Goal: Transaction & Acquisition: Book appointment/travel/reservation

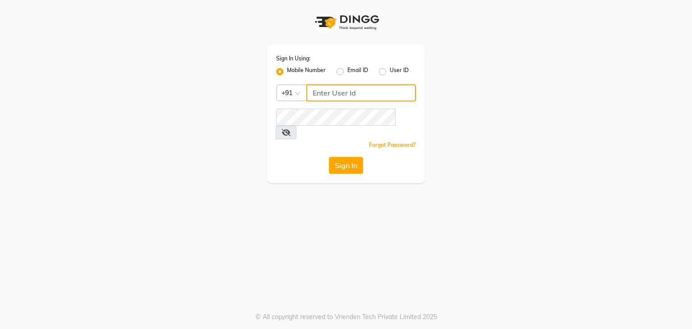
type input "9372233042"
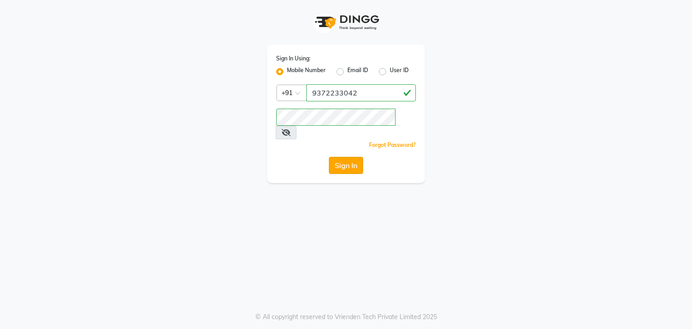
click at [339, 157] on button "Sign In" at bounding box center [346, 165] width 34 height 17
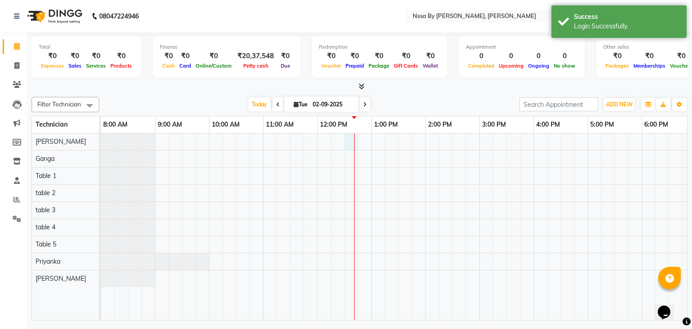
click at [352, 137] on div at bounding box center [452, 226] width 703 height 187
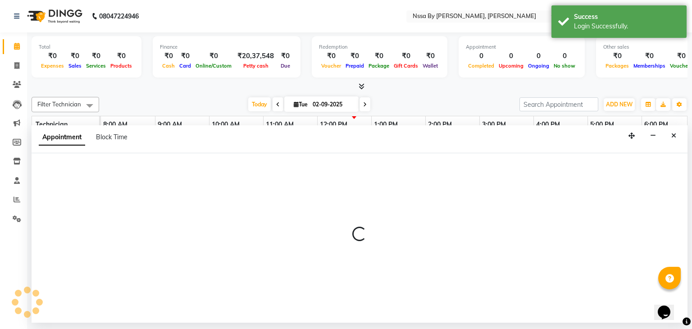
select select "12664"
select select "tentative"
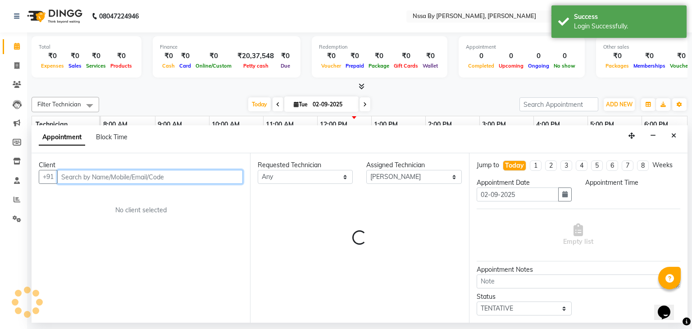
select select "750"
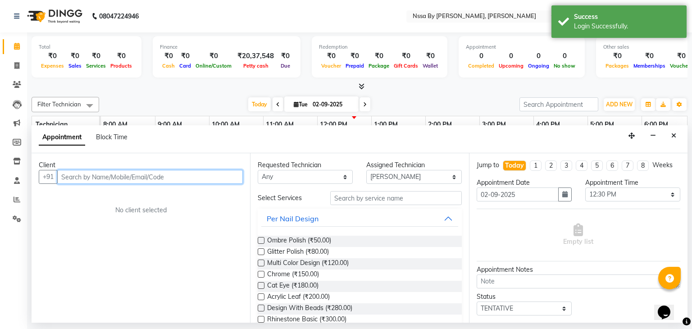
click at [179, 177] on input "text" at bounding box center [150, 177] width 186 height 14
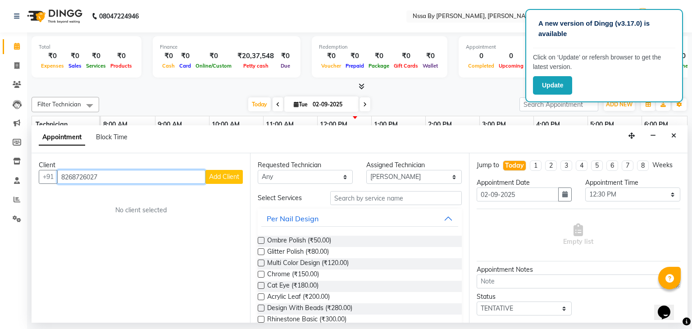
type input "8268726027"
click at [216, 178] on span "Add Client" at bounding box center [224, 177] width 30 height 8
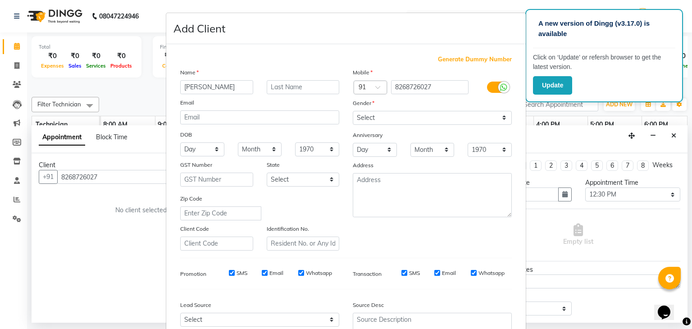
type input "[PERSON_NAME]"
click at [288, 89] on input "text" at bounding box center [303, 87] width 73 height 14
type input "[PERSON_NAME]"
click at [384, 116] on select "Select [DEMOGRAPHIC_DATA] [DEMOGRAPHIC_DATA] Other Prefer Not To Say" at bounding box center [432, 118] width 159 height 14
select select "[DEMOGRAPHIC_DATA]"
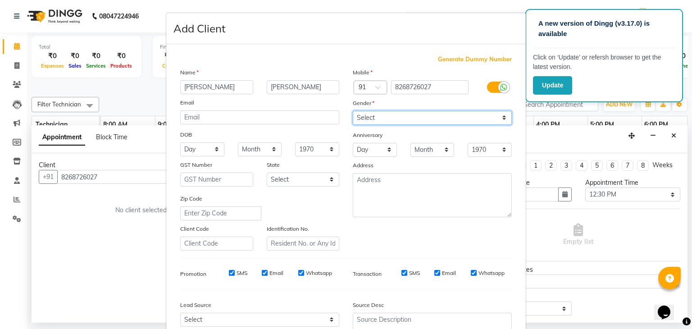
click at [353, 111] on select "Select [DEMOGRAPHIC_DATA] [DEMOGRAPHIC_DATA] Other Prefer Not To Say" at bounding box center [432, 118] width 159 height 14
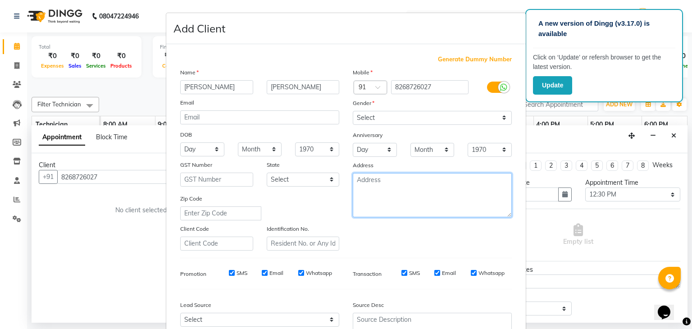
click at [385, 192] on textarea at bounding box center [432, 195] width 159 height 44
type textarea "N"
type textarea "m"
type textarea "[GEOGRAPHIC_DATA]"
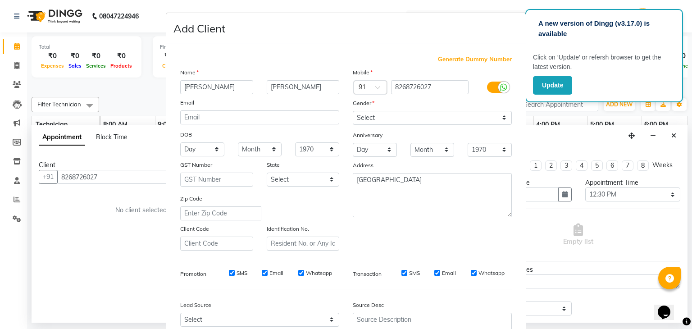
click at [307, 220] on div "Zip Code" at bounding box center [260, 207] width 173 height 27
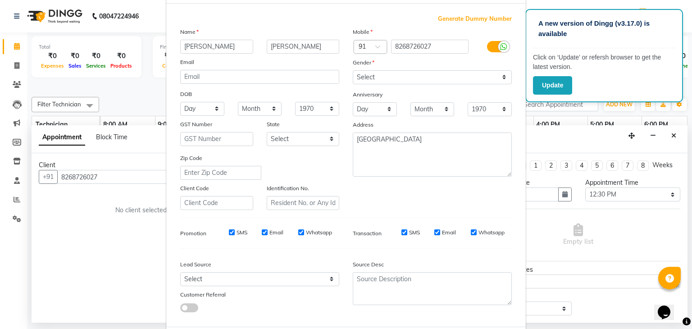
scroll to position [54, 0]
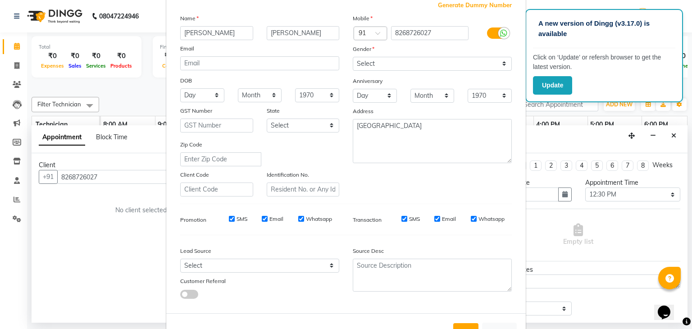
click at [305, 207] on div "Generate Dummy Number Name [PERSON_NAME] Email DOB Day 01 02 03 04 05 06 07 08 …" at bounding box center [346, 153] width 345 height 305
click at [289, 268] on select "Select Walk-in Referral Internet Friend Word of Mouth Advertisement Facebook Ju…" at bounding box center [259, 266] width 159 height 14
click at [180, 262] on select "Select Walk-in Referral Internet Friend Word of Mouth Advertisement Facebook Ju…" at bounding box center [259, 266] width 159 height 14
select select "40082"
click at [326, 306] on div "Generate Dummy Number Name [PERSON_NAME] Email DOB Day 01 02 03 04 05 06 07 08 …" at bounding box center [346, 153] width 345 height 305
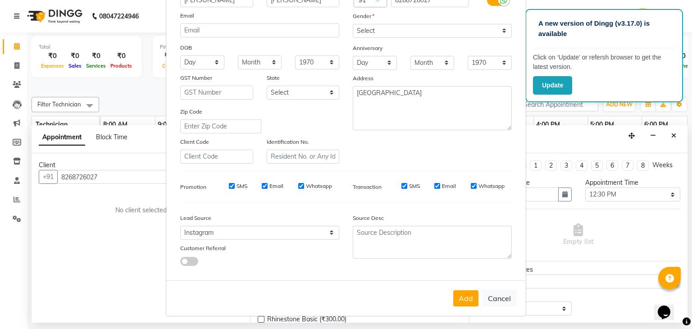
scroll to position [92, 0]
click at [463, 298] on button "Add" at bounding box center [465, 298] width 25 height 16
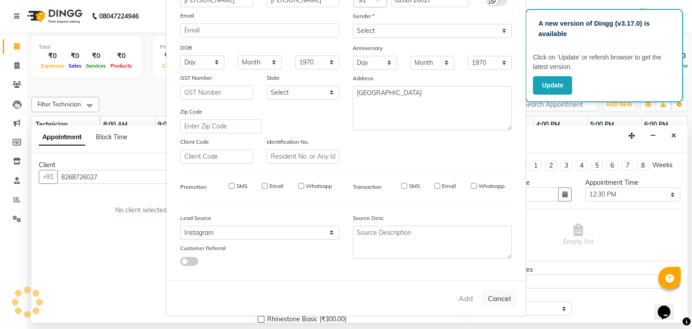
select select
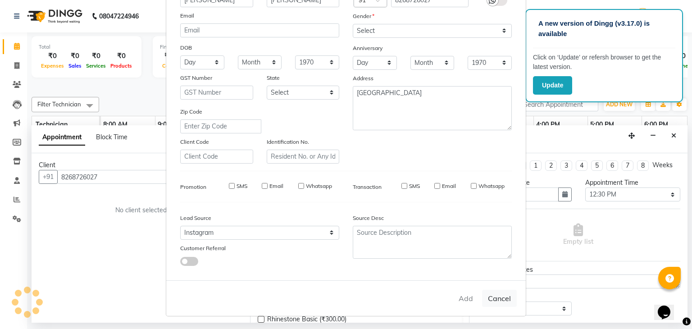
select select
checkbox input "false"
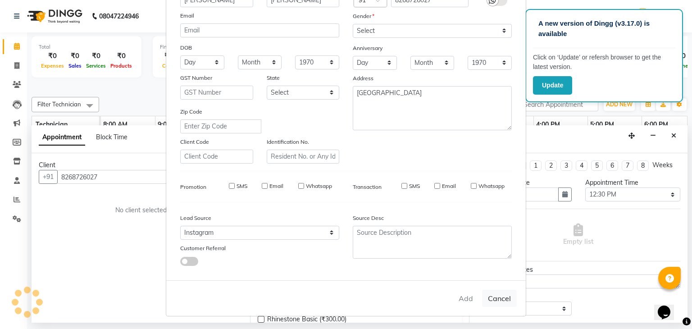
checkbox input "false"
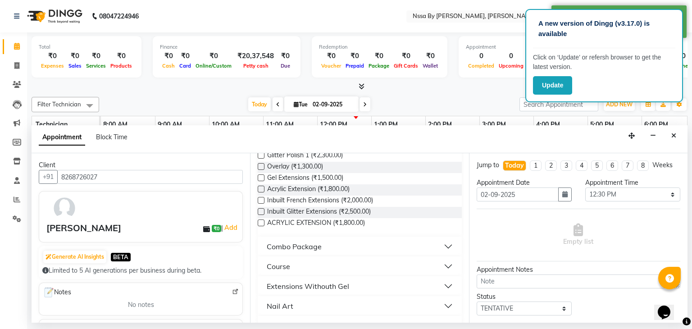
scroll to position [266, 0]
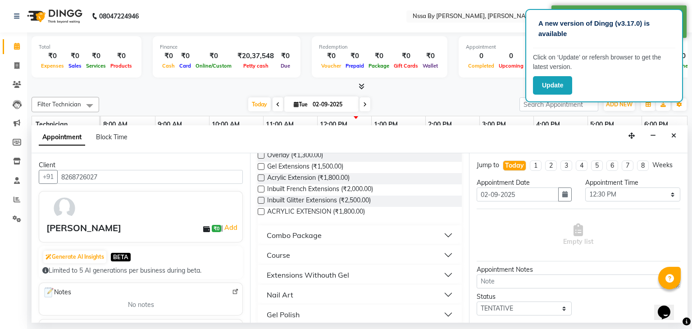
click at [443, 252] on button "Course" at bounding box center [359, 255] width 197 height 16
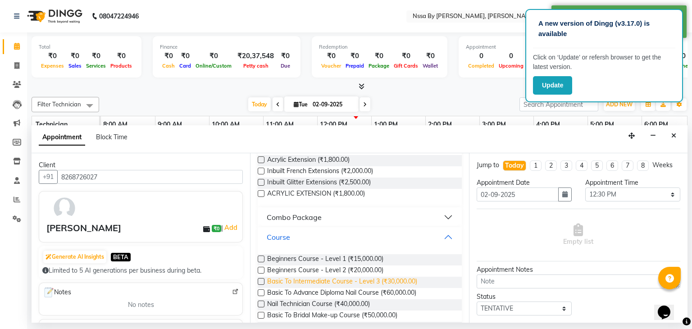
scroll to position [302, 0]
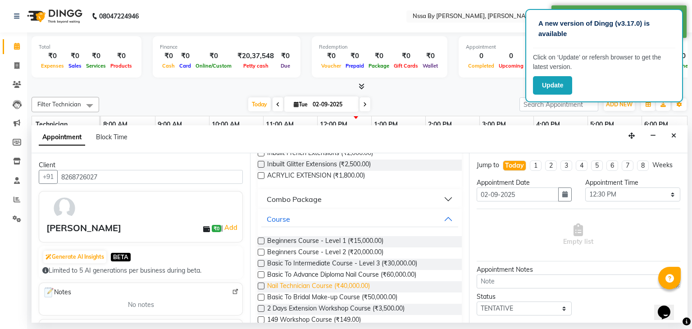
click at [366, 285] on span "Nail Technician Course (₹40,000.00)" at bounding box center [318, 286] width 103 height 11
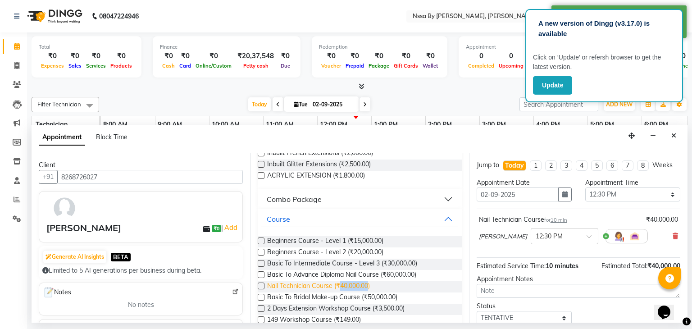
click at [366, 285] on span "Nail Technician Course (₹40,000.00)" at bounding box center [318, 286] width 103 height 11
checkbox input "false"
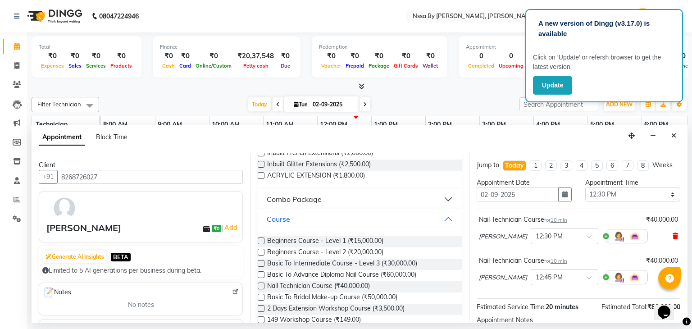
click at [673, 236] on icon at bounding box center [675, 236] width 5 height 6
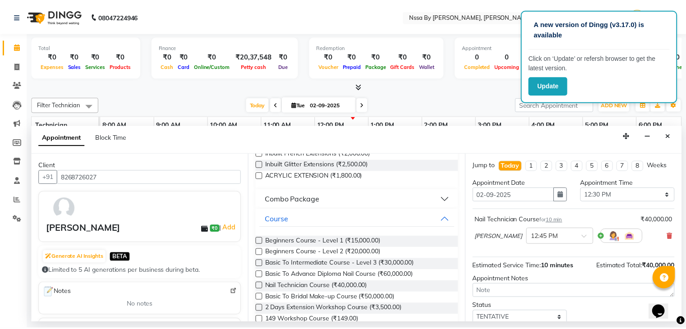
scroll to position [59, 0]
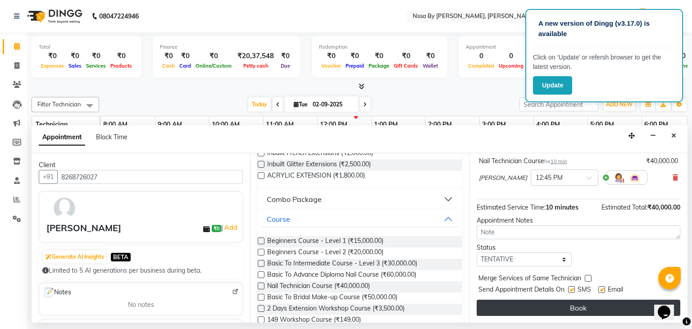
click at [564, 309] on button "Book" at bounding box center [579, 308] width 204 height 16
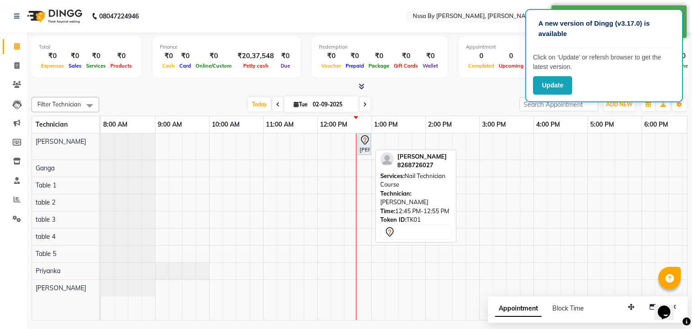
click at [366, 149] on div "[PERSON_NAME], TK01, 12:45 PM-12:55 PM, Nail Technician Course" at bounding box center [364, 144] width 11 height 19
select select "7"
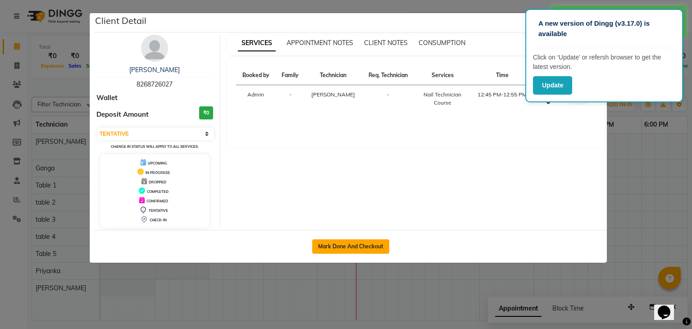
click at [335, 249] on button "Mark Done And Checkout" at bounding box center [350, 246] width 77 height 14
select select "service"
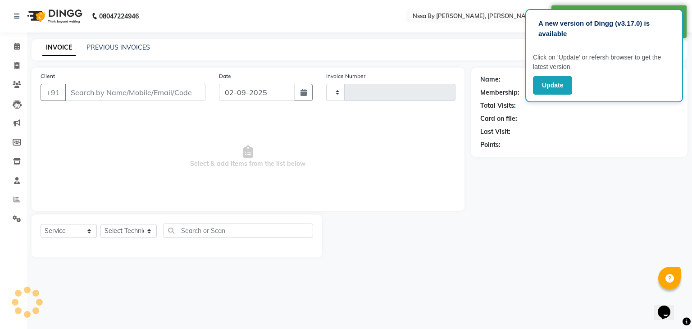
type input "0111"
select select "775"
type input "8268726027"
select select "12664"
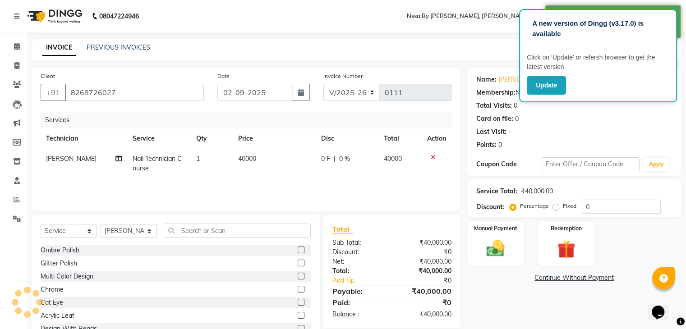
click at [265, 157] on td "40000" at bounding box center [274, 164] width 82 height 30
select select "12664"
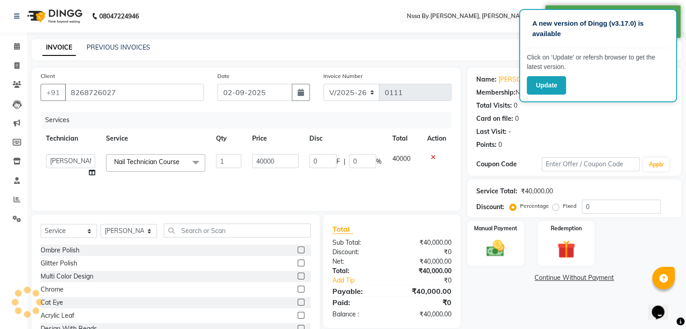
click at [265, 157] on input "40000" at bounding box center [275, 161] width 46 height 14
type input "30000"
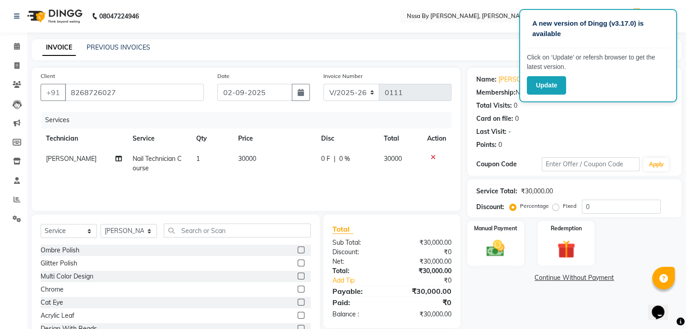
click at [321, 174] on td "0 F | 0 %" at bounding box center [347, 164] width 63 height 30
select select "12664"
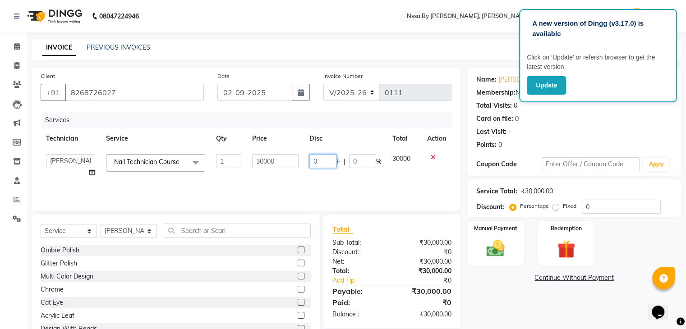
click at [326, 162] on input "0" at bounding box center [322, 161] width 27 height 14
type input "15000"
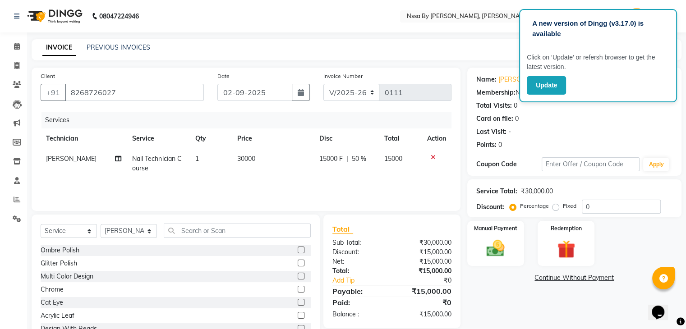
click at [339, 179] on div "Services Technician Service Qty Price Disc Total Action [PERSON_NAME] Nail Tech…" at bounding box center [246, 157] width 411 height 90
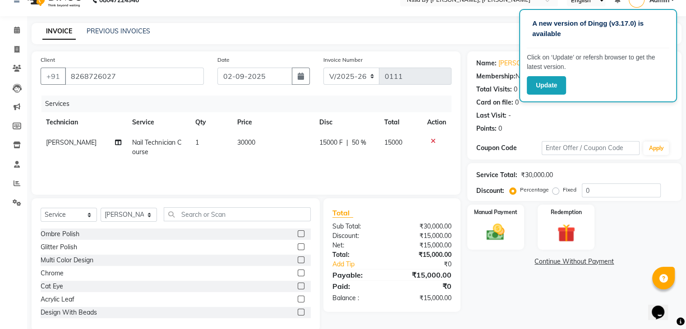
scroll to position [32, 0]
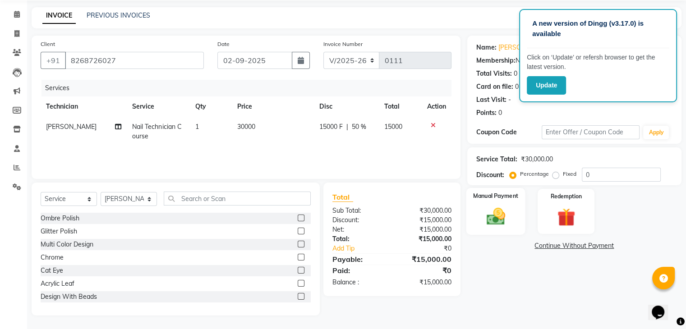
click at [483, 217] on img at bounding box center [495, 217] width 30 height 22
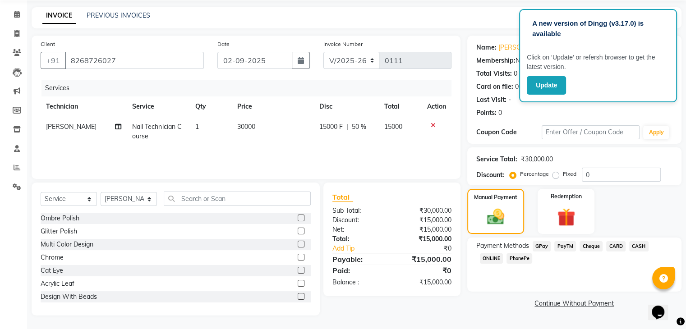
click at [541, 247] on span "GPay" at bounding box center [541, 246] width 18 height 10
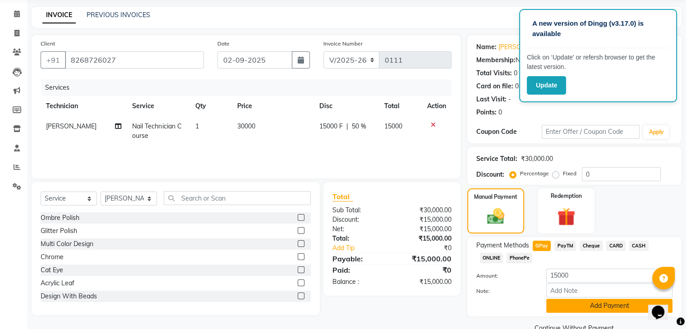
click at [584, 307] on button "Add Payment" at bounding box center [609, 306] width 126 height 14
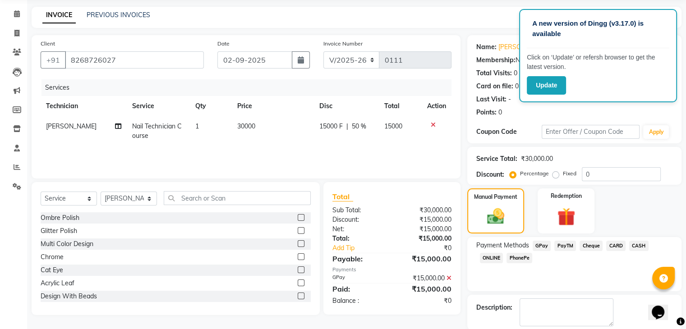
click at [595, 280] on div "Payment Methods GPay PayTM Cheque CARD CASH ONLINE PhonePe" at bounding box center [574, 264] width 214 height 54
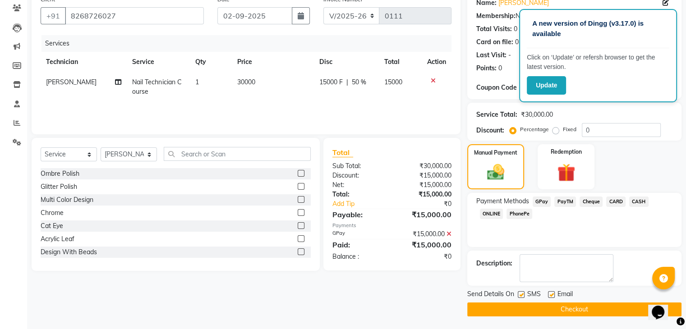
scroll to position [77, 0]
click at [560, 309] on button "Checkout" at bounding box center [574, 309] width 214 height 14
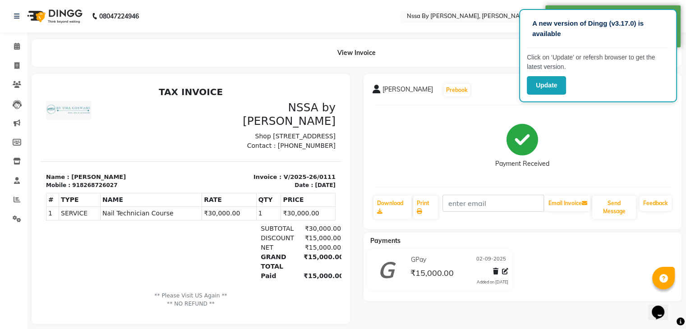
click at [200, 297] on p "** Please Visit US Again ** ** NO REFUND **" at bounding box center [190, 300] width 289 height 17
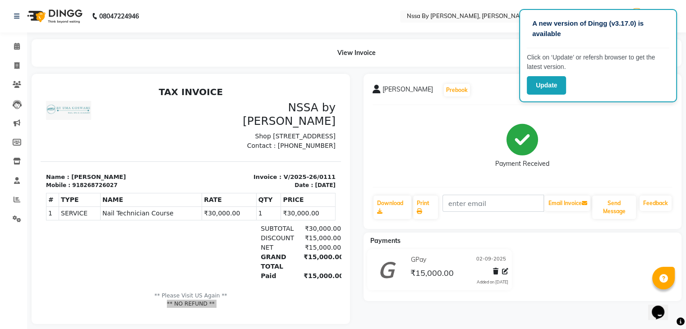
select select "service"
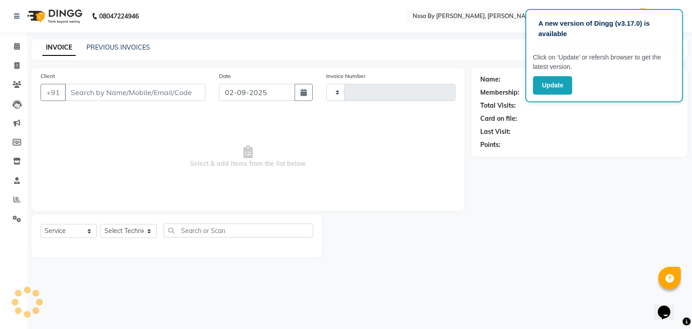
type input "0112"
select select "775"
type input "8268726027"
select select "12664"
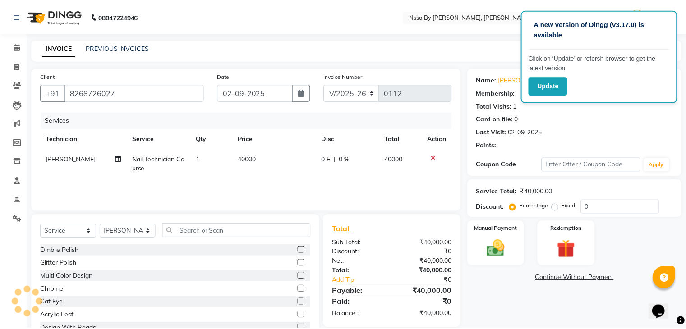
scroll to position [32, 0]
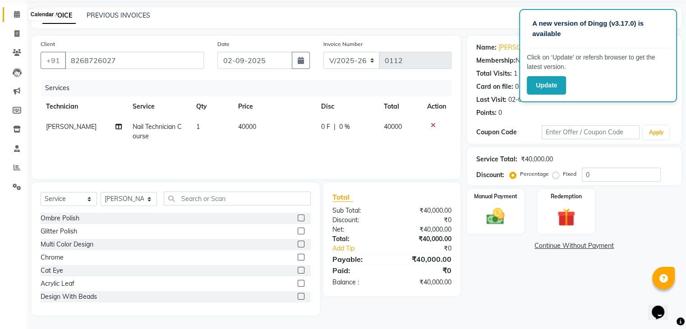
click at [16, 14] on icon at bounding box center [17, 14] width 6 height 7
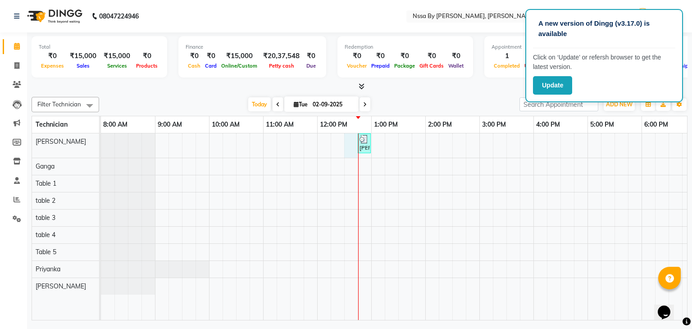
click at [348, 144] on div "[PERSON_NAME], TK01, 12:45 PM-12:55 PM, Nail Technician Course" at bounding box center [452, 226] width 703 height 187
select select "12664"
select select "tentative"
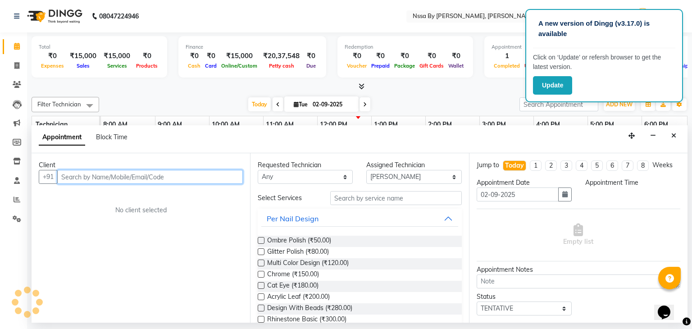
select select "750"
click at [207, 175] on input "text" at bounding box center [150, 177] width 186 height 14
type input "9594141640"
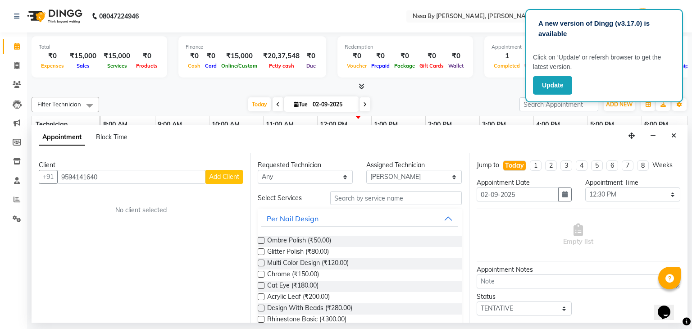
click at [228, 177] on span "Add Client" at bounding box center [224, 177] width 30 height 8
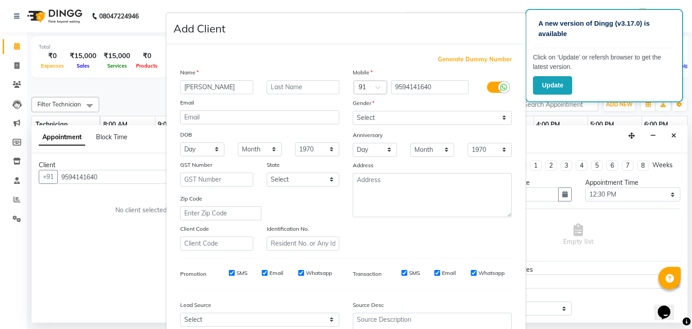
type input "[PERSON_NAME]"
click at [272, 88] on input "text" at bounding box center [303, 87] width 73 height 14
type input "[PERSON_NAME]"
click at [383, 124] on select "Select [DEMOGRAPHIC_DATA] [DEMOGRAPHIC_DATA] Other Prefer Not To Say" at bounding box center [432, 118] width 159 height 14
select select "[DEMOGRAPHIC_DATA]"
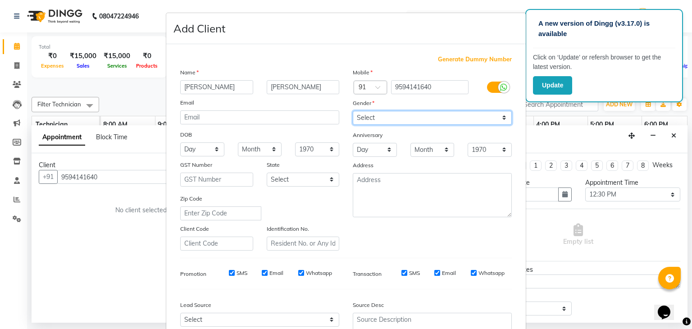
click at [353, 111] on select "Select [DEMOGRAPHIC_DATA] [DEMOGRAPHIC_DATA] Other Prefer Not To Say" at bounding box center [432, 118] width 159 height 14
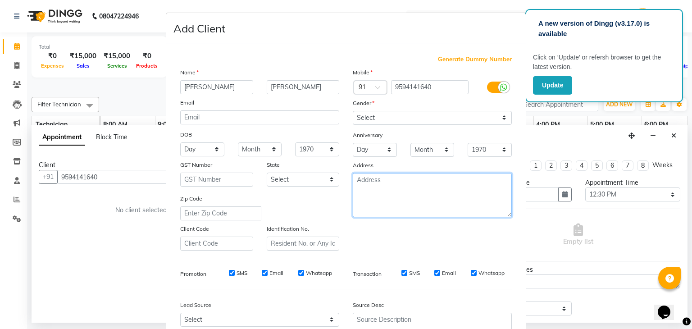
click at [391, 208] on textarea at bounding box center [432, 195] width 159 height 44
type textarea "J"
type textarea "[GEOGRAPHIC_DATA]"
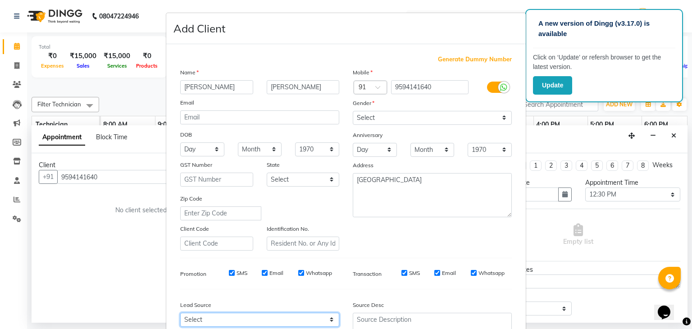
scroll to position [2, 0]
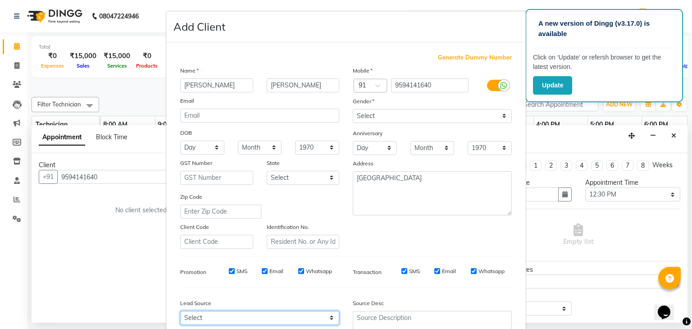
click at [288, 321] on select "Select Walk-in Referral Internet Friend Word of Mouth Advertisement Facebook Ju…" at bounding box center [259, 318] width 159 height 14
select select "40082"
click at [180, 315] on select "Select Walk-in Referral Internet Friend Word of Mouth Advertisement Facebook Ju…" at bounding box center [259, 318] width 159 height 14
click at [455, 243] on div "Mobile Country Code × 91 9594141640 Gender Select [DEMOGRAPHIC_DATA] [DEMOGRAPH…" at bounding box center [432, 157] width 173 height 183
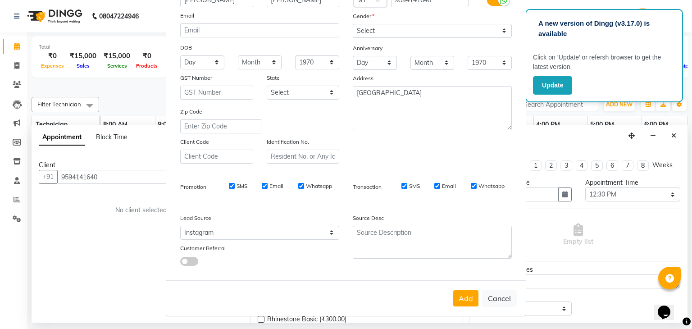
scroll to position [92, 0]
click at [457, 298] on button "Add" at bounding box center [465, 298] width 25 height 16
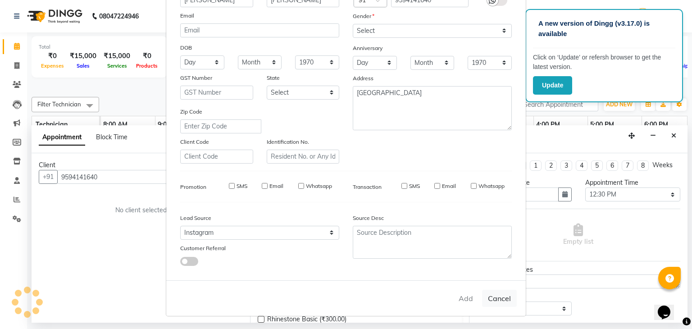
select select
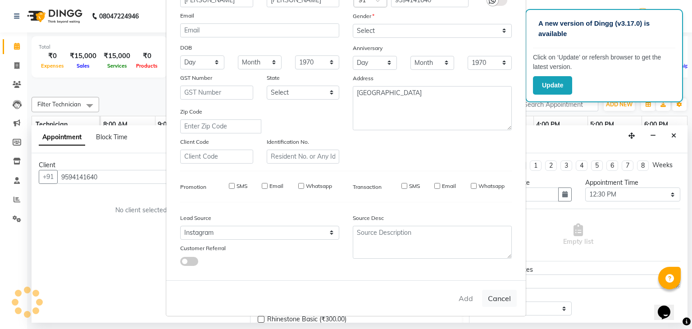
select select
checkbox input "false"
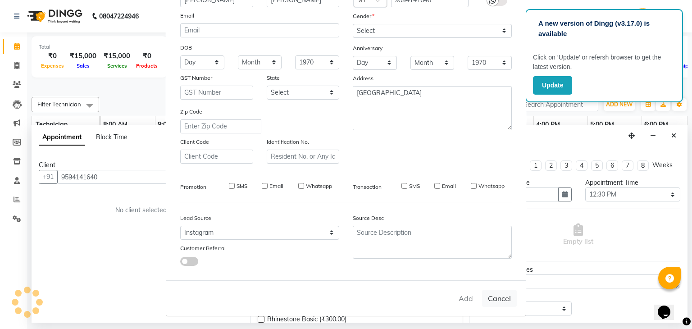
checkbox input "false"
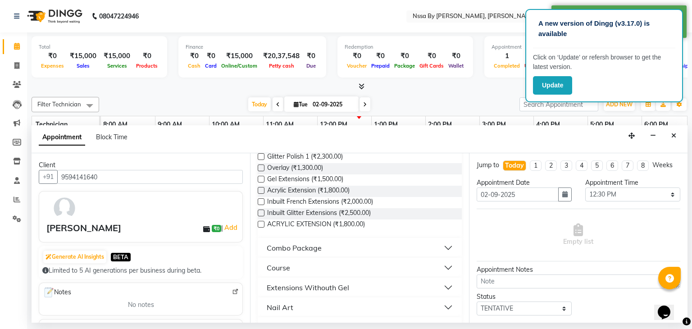
scroll to position [270, 0]
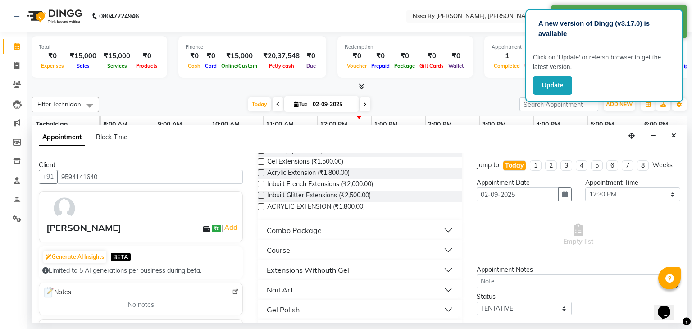
click at [438, 246] on button "Course" at bounding box center [359, 250] width 197 height 16
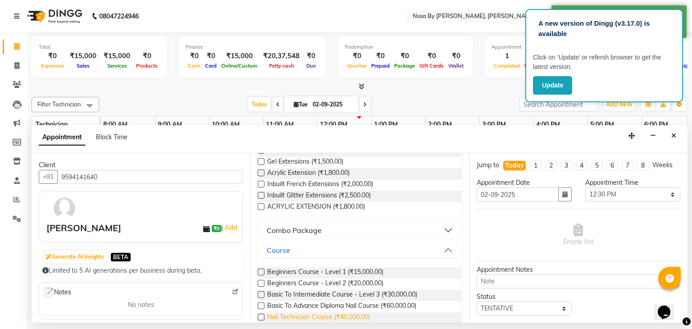
click at [366, 316] on span "Nail Technician Course (₹40,000.00)" at bounding box center [318, 317] width 103 height 11
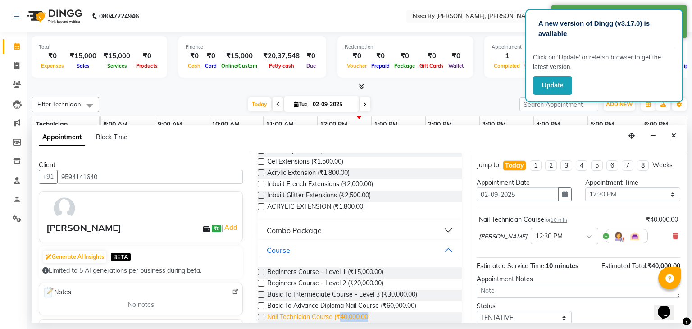
click at [366, 316] on span "Nail Technician Course (₹40,000.00)" at bounding box center [318, 317] width 103 height 11
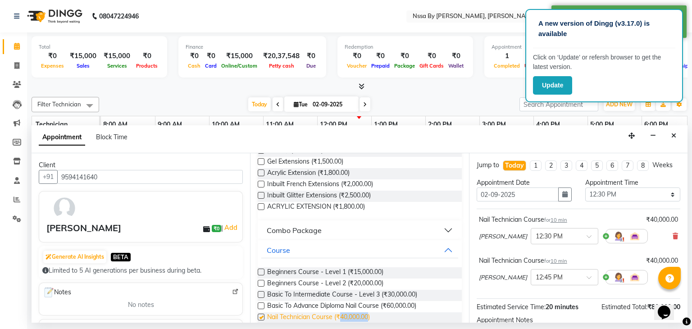
checkbox input "false"
click at [673, 236] on icon at bounding box center [675, 236] width 5 height 6
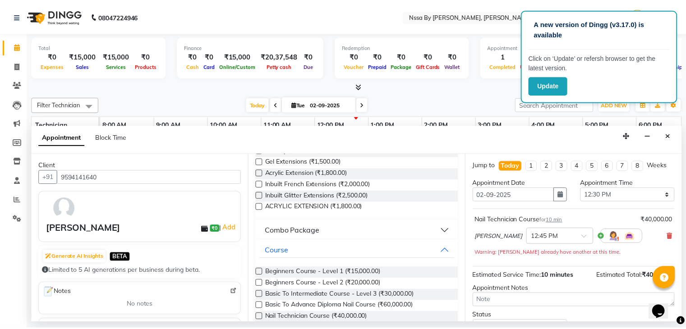
scroll to position [68, 0]
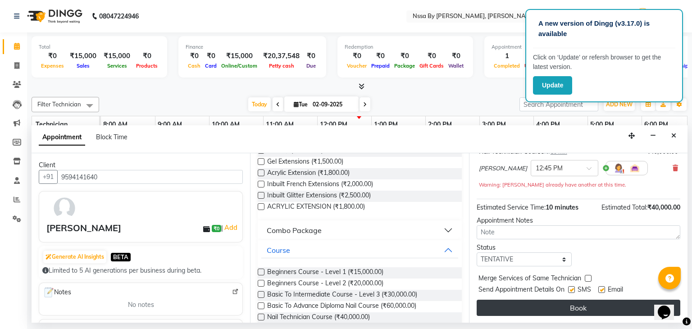
click at [582, 308] on button "Book" at bounding box center [579, 308] width 204 height 16
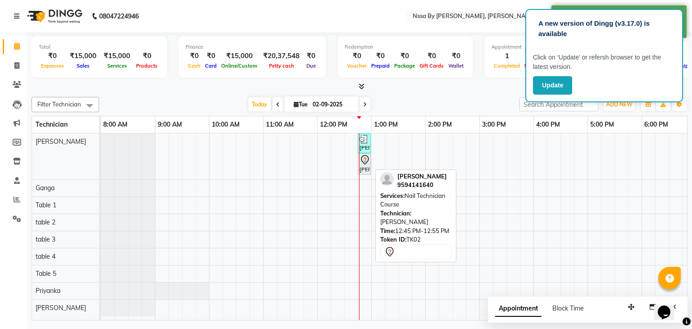
click at [366, 166] on div "[PERSON_NAME], TK02, 12:45 PM-12:55 PM, Nail Technician Course" at bounding box center [364, 164] width 11 height 19
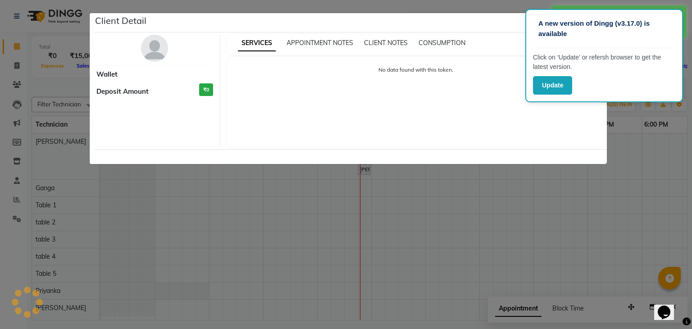
select select "7"
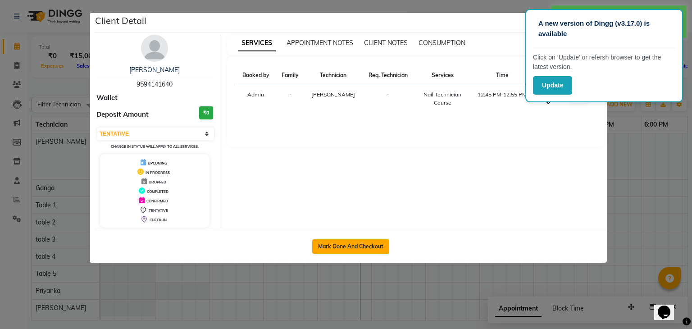
click at [350, 248] on button "Mark Done And Checkout" at bounding box center [350, 246] width 77 height 14
select select "service"
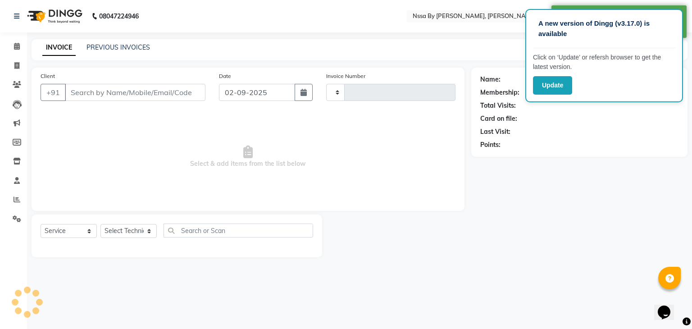
type input "9594141640"
select select "12664"
type input "0112"
select select "775"
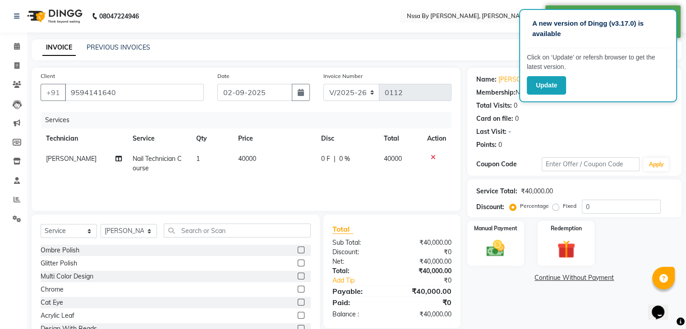
click at [269, 160] on td "40000" at bounding box center [274, 164] width 82 height 30
select select "12664"
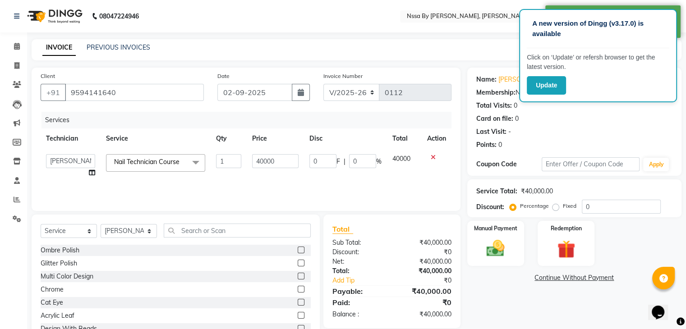
click at [269, 160] on input "40000" at bounding box center [275, 161] width 46 height 14
type input "30000"
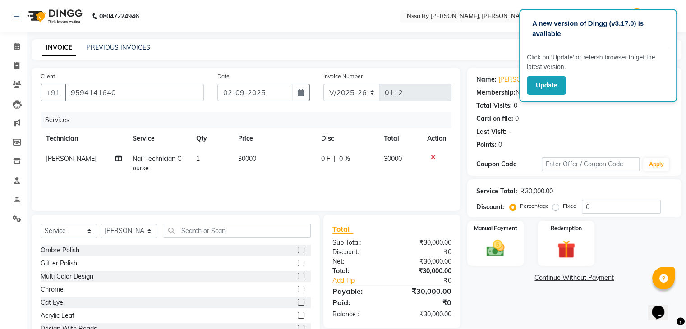
click at [326, 159] on span "0 F" at bounding box center [325, 158] width 9 height 9
select select "12664"
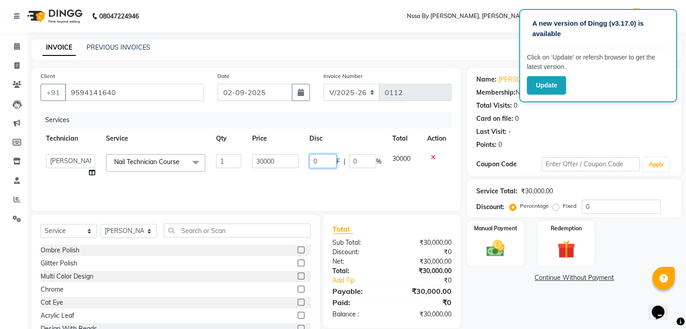
click at [326, 159] on input "0" at bounding box center [322, 161] width 27 height 14
type input "15000"
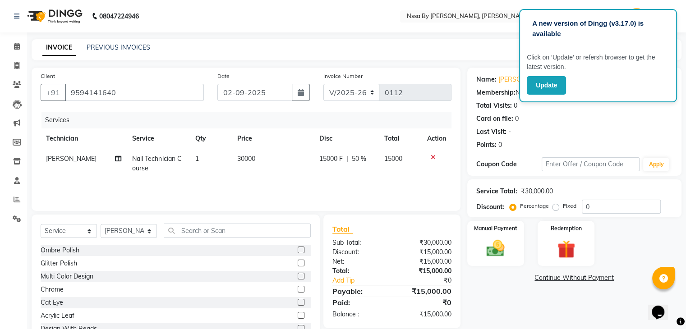
click at [349, 178] on td "15000 F | 50 %" at bounding box center [346, 164] width 64 height 30
select select "12664"
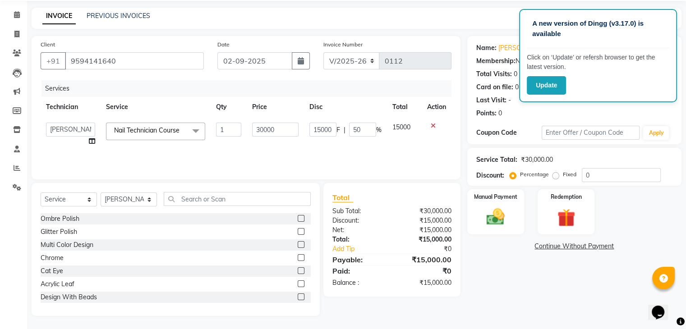
scroll to position [32, 0]
click at [501, 215] on img at bounding box center [495, 217] width 30 height 22
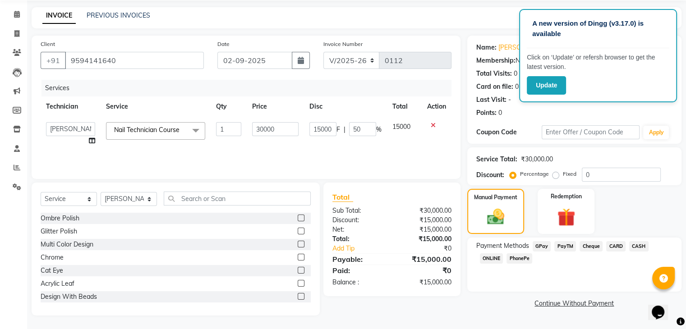
click at [543, 245] on span "GPay" at bounding box center [541, 246] width 18 height 10
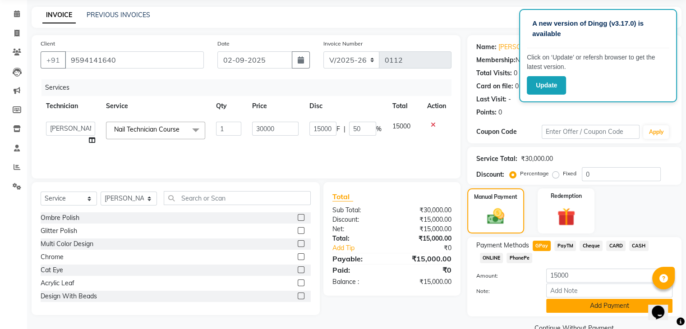
click at [606, 303] on button "Add Payment" at bounding box center [609, 306] width 126 height 14
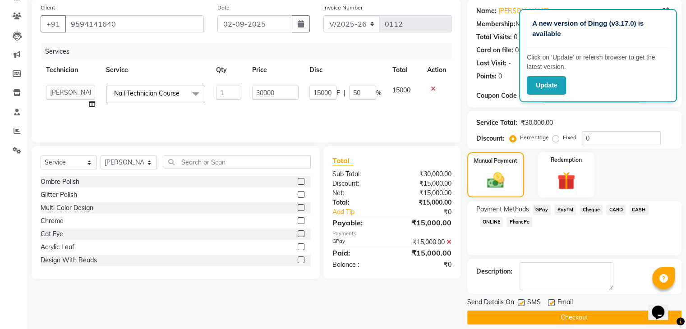
scroll to position [77, 0]
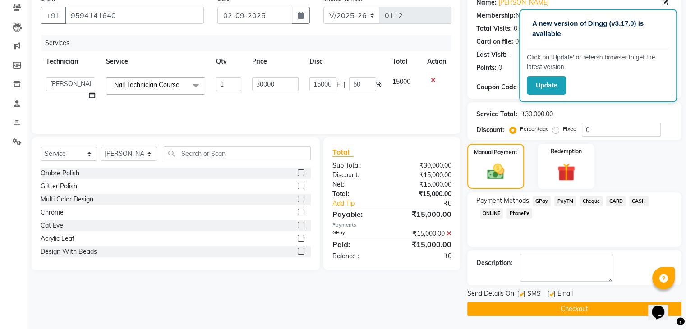
click at [590, 304] on button "Checkout" at bounding box center [574, 309] width 214 height 14
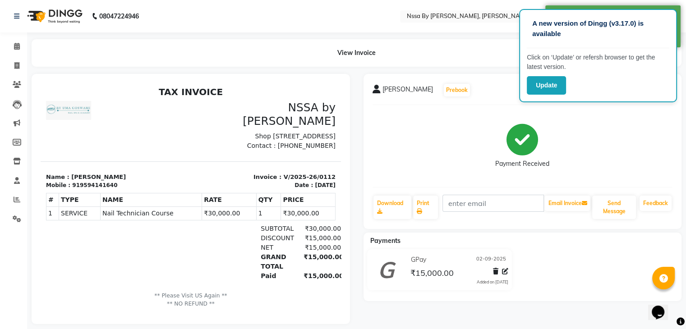
click at [205, 297] on p "** Please Visit US Again ** ** NO REFUND **" at bounding box center [190, 300] width 289 height 17
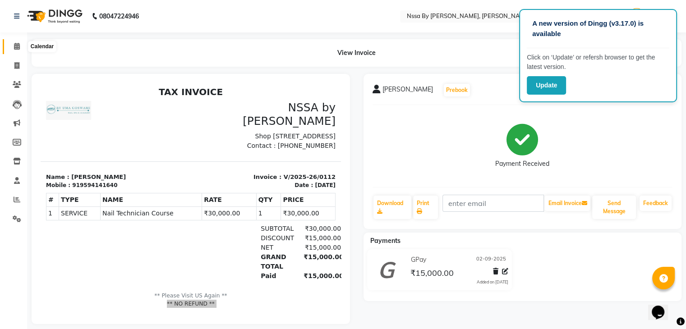
click at [15, 47] on icon at bounding box center [17, 46] width 6 height 7
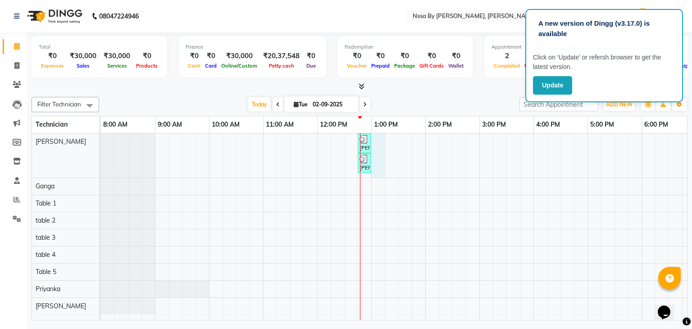
click at [379, 139] on div "[PERSON_NAME], TK02, 12:45 PM-12:55 PM, Nail Technician Course [PERSON_NAME], T…" at bounding box center [452, 226] width 703 height 187
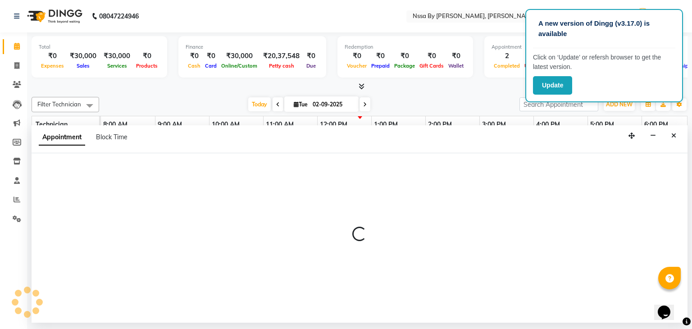
select select "12664"
select select "780"
select select "tentative"
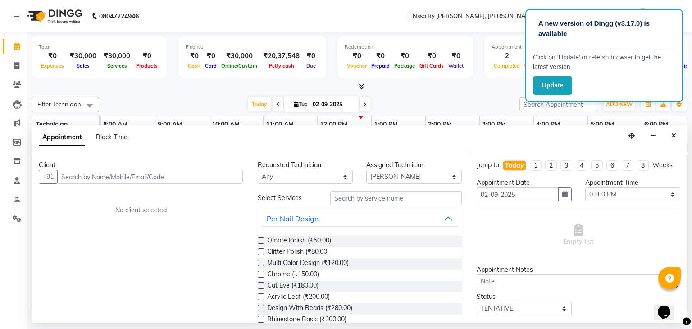
click at [205, 176] on input "text" at bounding box center [150, 177] width 186 height 14
type input "9320013454"
click at [229, 172] on button "Add Client" at bounding box center [224, 177] width 37 height 14
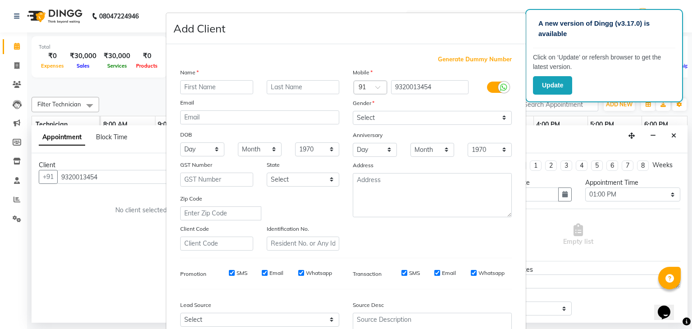
click at [207, 86] on input "text" at bounding box center [216, 87] width 73 height 14
type input "Hemi"
click at [274, 89] on input "text" at bounding box center [303, 87] width 73 height 14
type input "Master"
click at [396, 115] on select "Select [DEMOGRAPHIC_DATA] [DEMOGRAPHIC_DATA] Other Prefer Not To Say" at bounding box center [432, 118] width 159 height 14
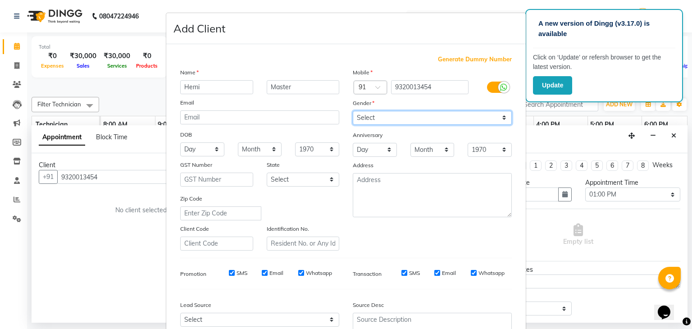
select select "[DEMOGRAPHIC_DATA]"
click at [353, 111] on select "Select [DEMOGRAPHIC_DATA] [DEMOGRAPHIC_DATA] Other Prefer Not To Say" at bounding box center [432, 118] width 159 height 14
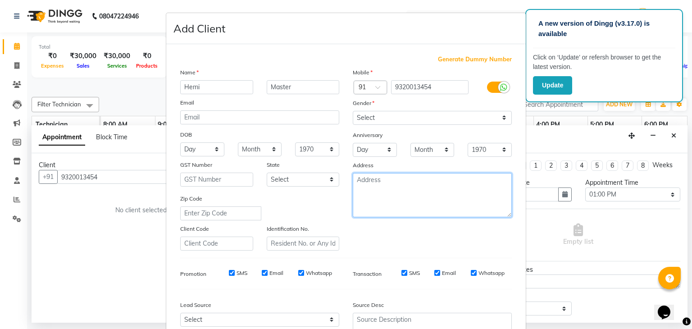
click at [380, 197] on textarea at bounding box center [432, 195] width 159 height 44
type textarea "J"
type textarea "j"
type textarea "[GEOGRAPHIC_DATA]"
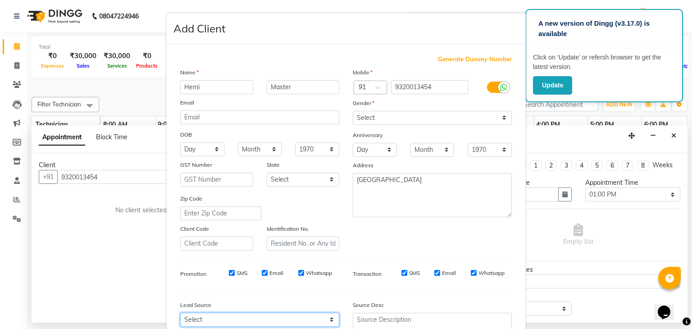
scroll to position [2, 0]
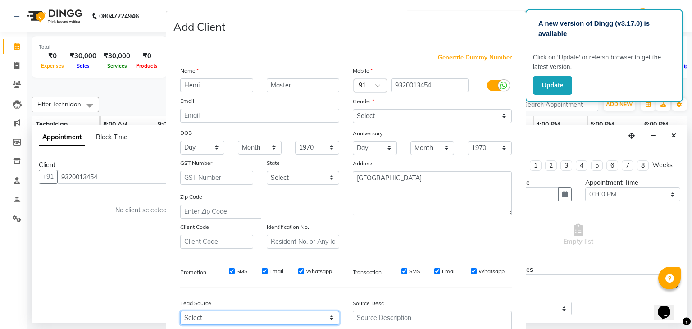
click at [258, 318] on select "Select Walk-in Referral Internet Friend Word of Mouth Advertisement Facebook Ju…" at bounding box center [259, 318] width 159 height 14
select select "40082"
click at [180, 315] on select "Select Walk-in Referral Internet Friend Word of Mouth Advertisement Facebook Ju…" at bounding box center [259, 318] width 159 height 14
click at [302, 294] on div "Generate Dummy Number Name Hemi Master Email DOB Day 01 02 03 04 05 06 07 08 09…" at bounding box center [346, 205] width 345 height 305
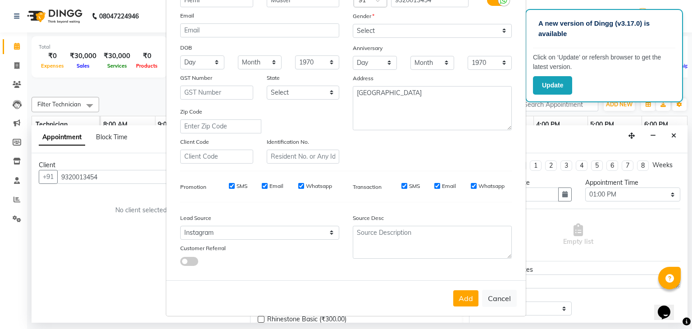
scroll to position [92, 0]
click at [457, 298] on button "Add" at bounding box center [465, 298] width 25 height 16
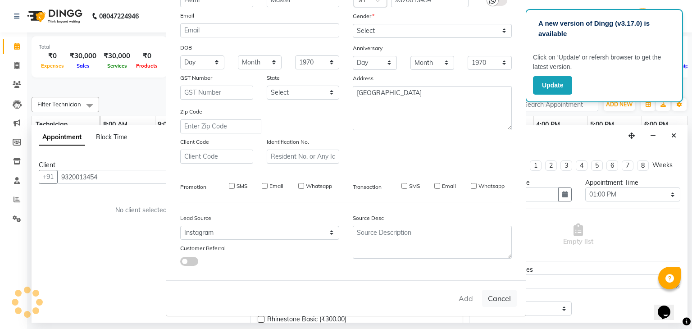
select select
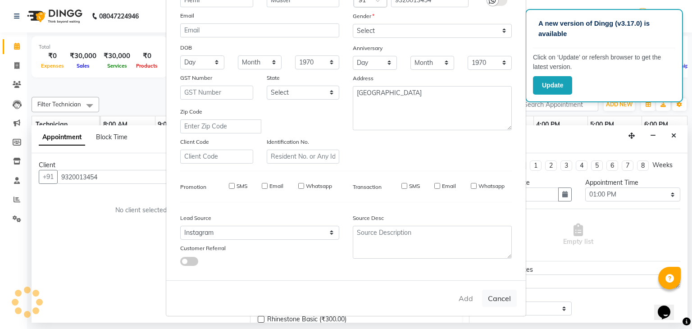
select select
checkbox input "false"
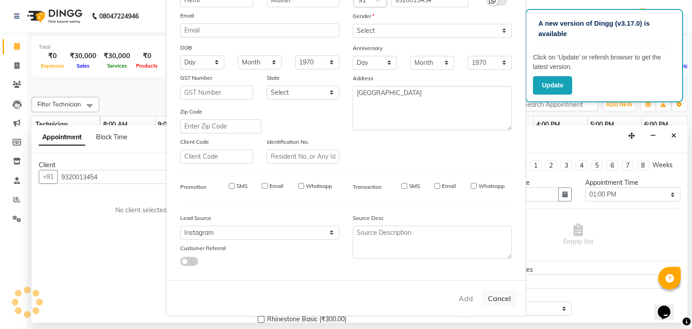
checkbox input "false"
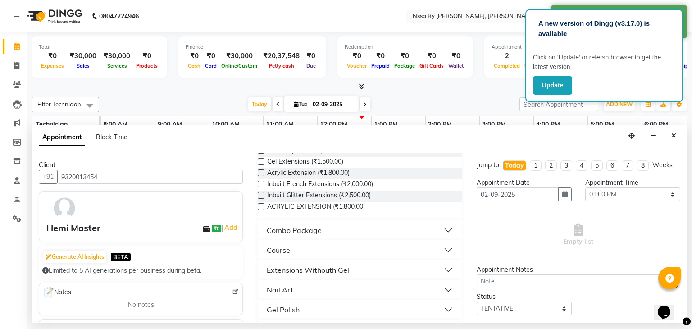
scroll to position [291, 0]
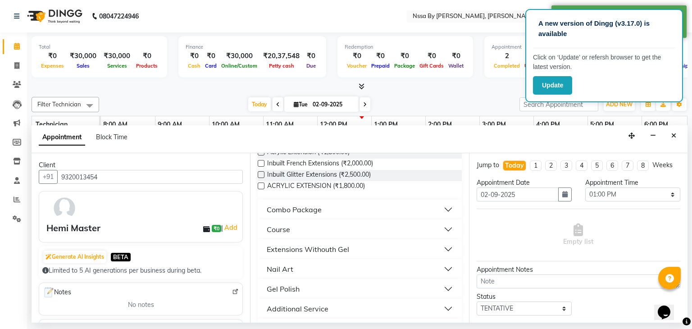
click at [438, 229] on button "Course" at bounding box center [359, 229] width 197 height 16
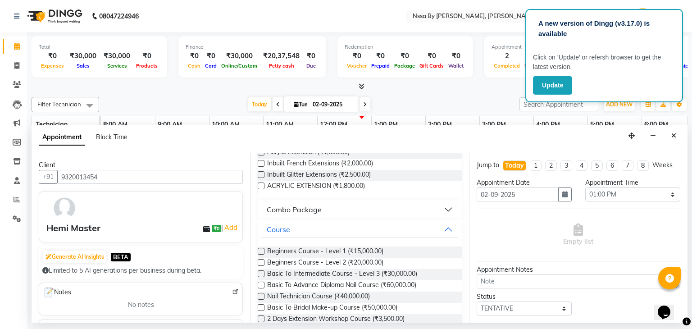
click at [377, 295] on div "Nail Technician Course (₹40,000.00)" at bounding box center [360, 297] width 204 height 11
click at [348, 293] on span "Nail Technician Course (₹40,000.00)" at bounding box center [318, 297] width 103 height 11
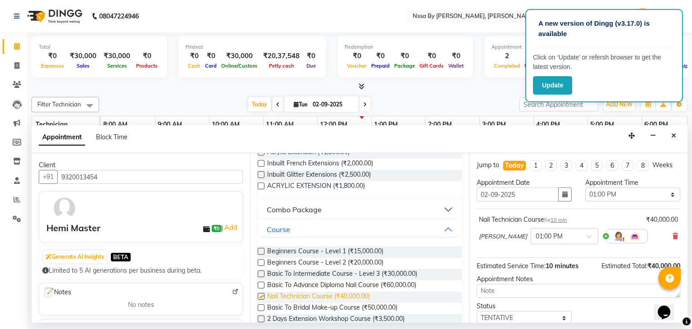
checkbox input "false"
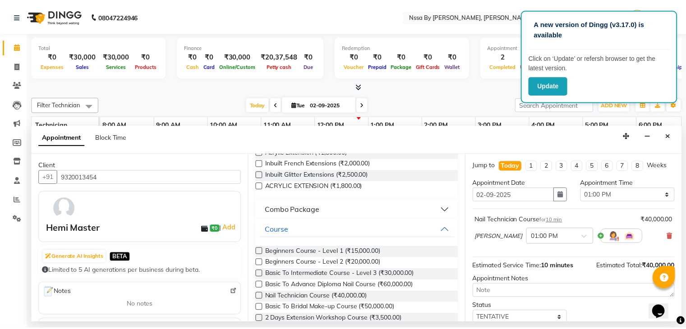
scroll to position [59, 0]
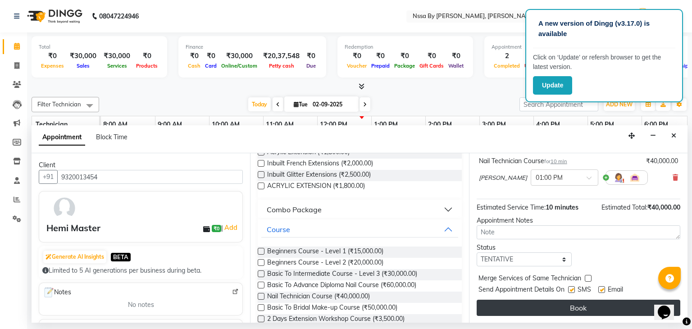
click at [569, 305] on button "Book" at bounding box center [579, 308] width 204 height 16
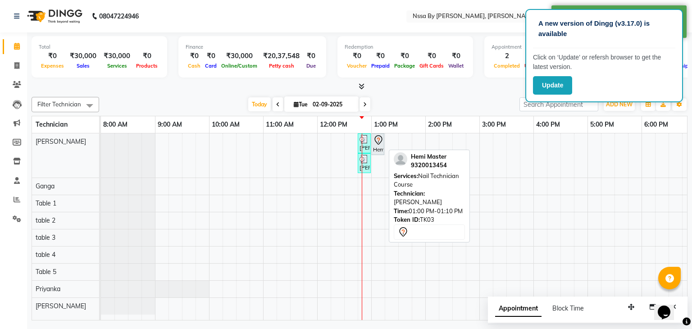
click at [378, 146] on div "Hemi Master, TK03, 01:00 PM-01:10 PM, Nail Technician Course" at bounding box center [377, 144] width 11 height 19
select select "7"
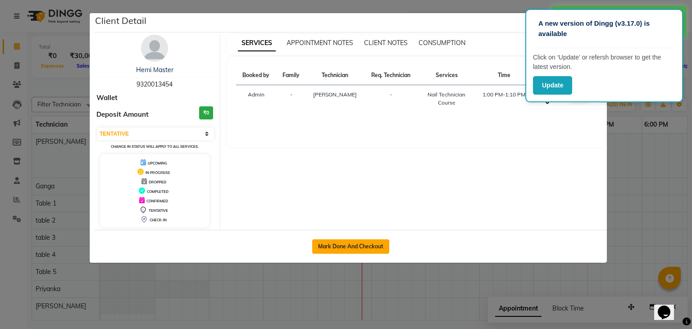
click at [344, 247] on button "Mark Done And Checkout" at bounding box center [350, 246] width 77 height 14
select select "service"
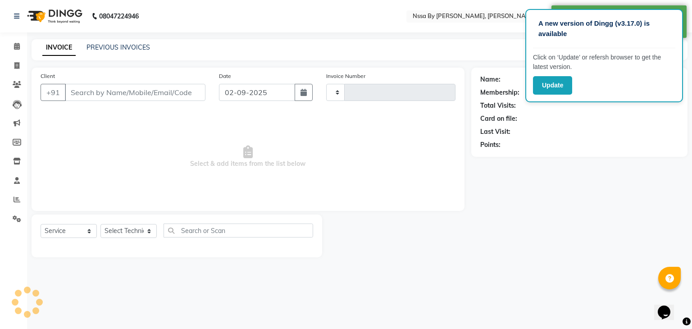
type input "0113"
select select "775"
type input "9320013454"
select select "12664"
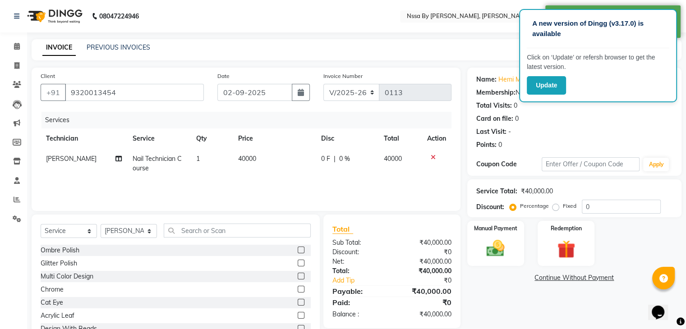
click at [270, 162] on td "40000" at bounding box center [274, 164] width 82 height 30
select select "12664"
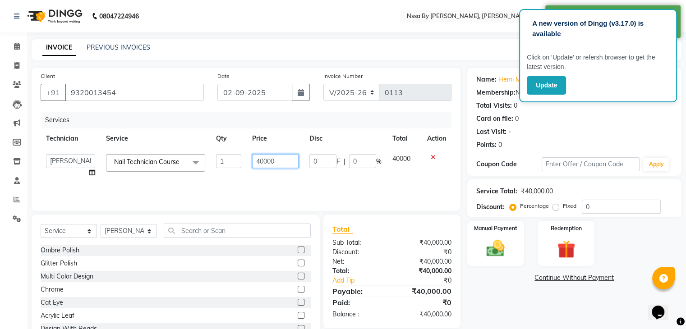
click at [279, 163] on input "40000" at bounding box center [275, 161] width 46 height 14
type input "4"
type input "30000"
click at [317, 183] on div "Services Technician Service Qty Price Disc Total Action Ganga NSSA Manager [PER…" at bounding box center [246, 157] width 411 height 90
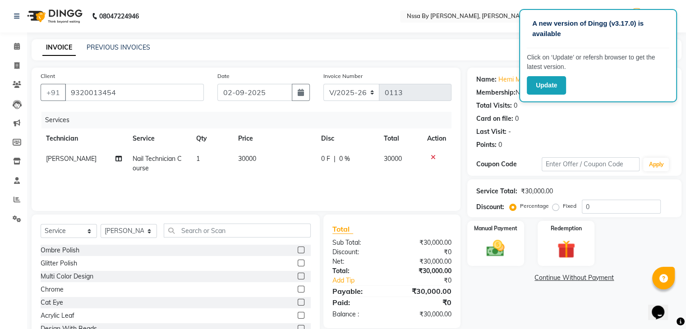
click at [326, 157] on span "0 F" at bounding box center [325, 158] width 9 height 9
select select "12664"
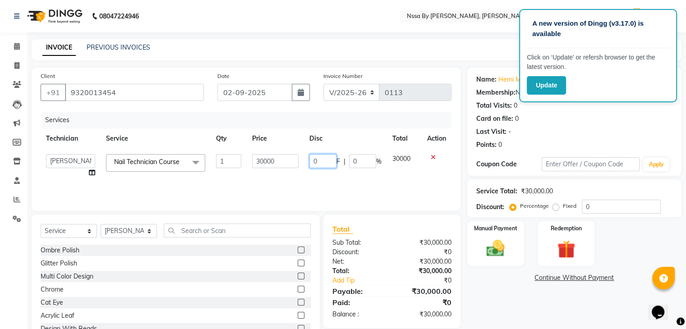
click at [323, 163] on input "0" at bounding box center [322, 161] width 27 height 14
type input "15000"
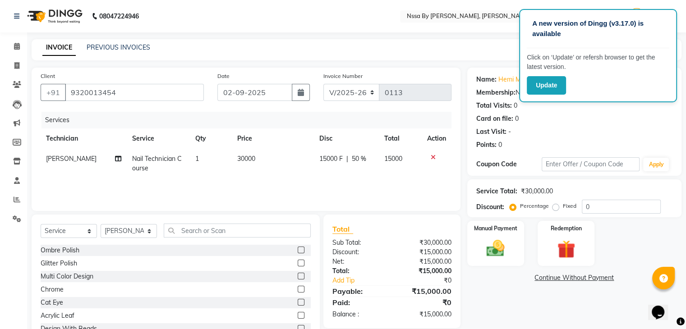
click at [338, 175] on td "15000 F | 50 %" at bounding box center [346, 164] width 64 height 30
select select "12664"
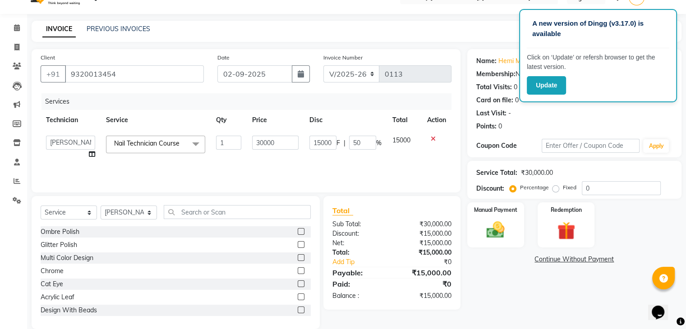
scroll to position [32, 0]
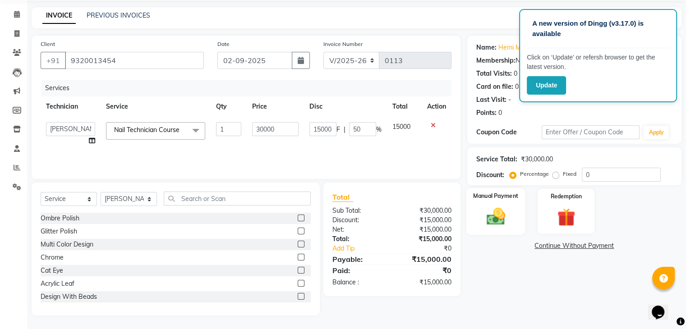
click img
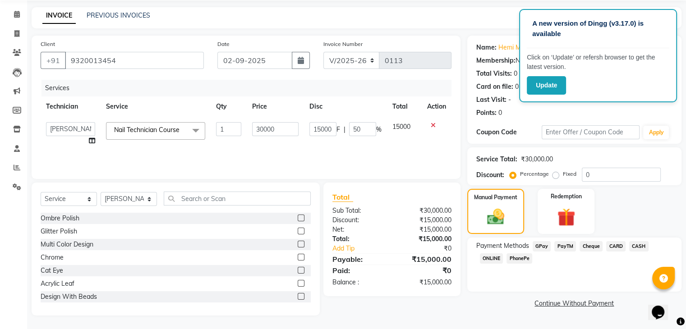
click span "GPay"
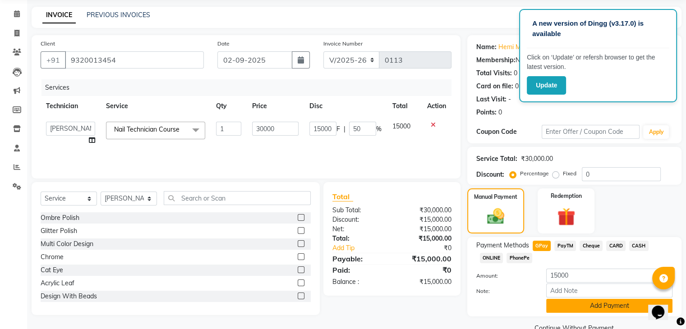
click button "Add Payment"
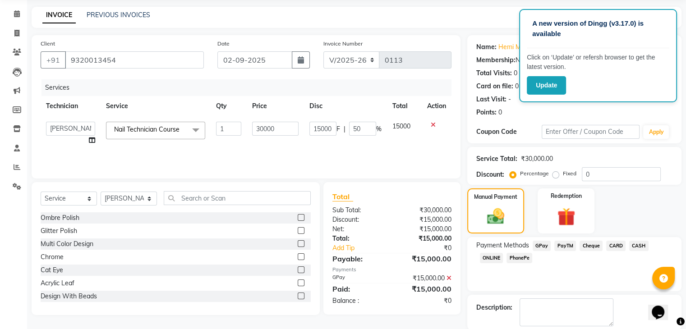
scroll to position [77, 0]
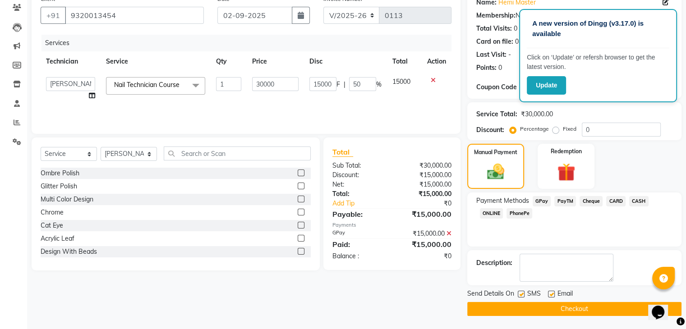
click button "Checkout"
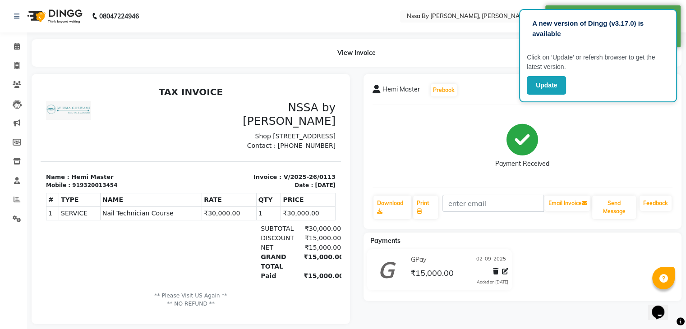
click p "** Please Visit US Again ** ** NO REFUND **"
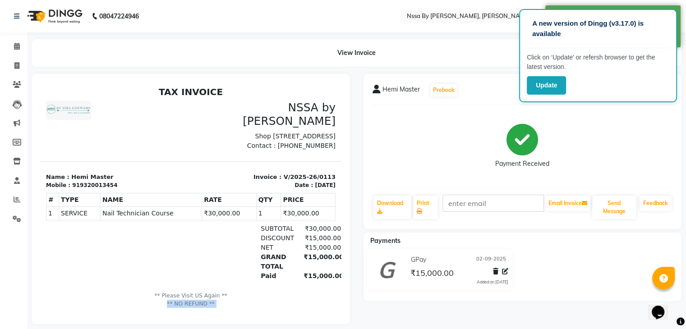
click p "** Please Visit US Again ** ** NO REFUND **"
